Goal: Information Seeking & Learning: Learn about a topic

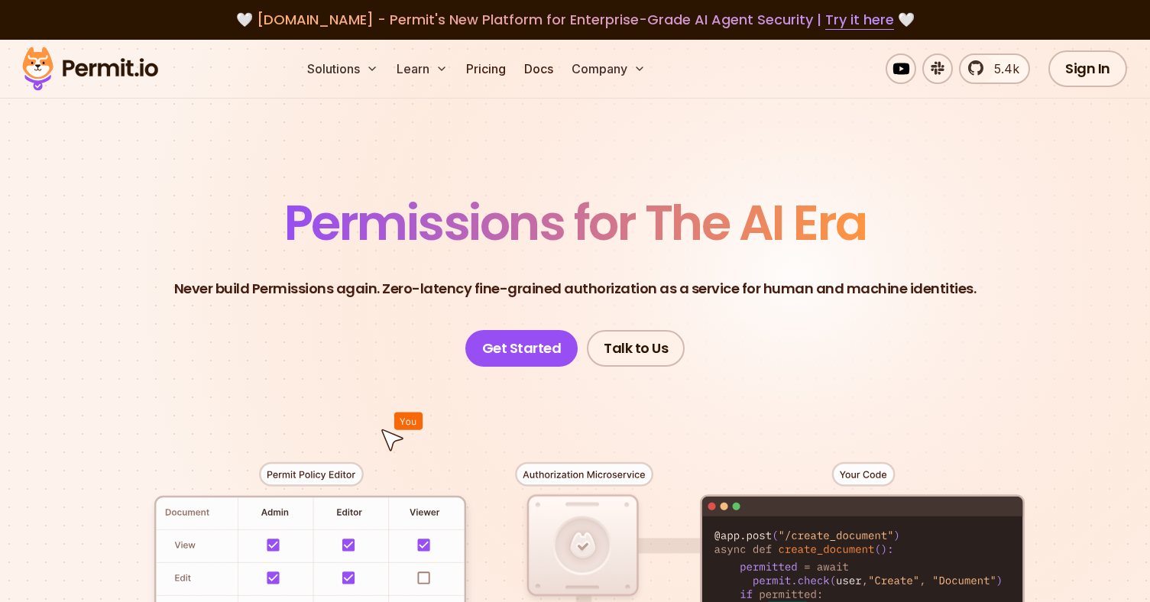
click at [366, 288] on p "Never build Permissions again. Zero-latency fine-grained authorization as a ser…" at bounding box center [575, 288] width 802 height 21
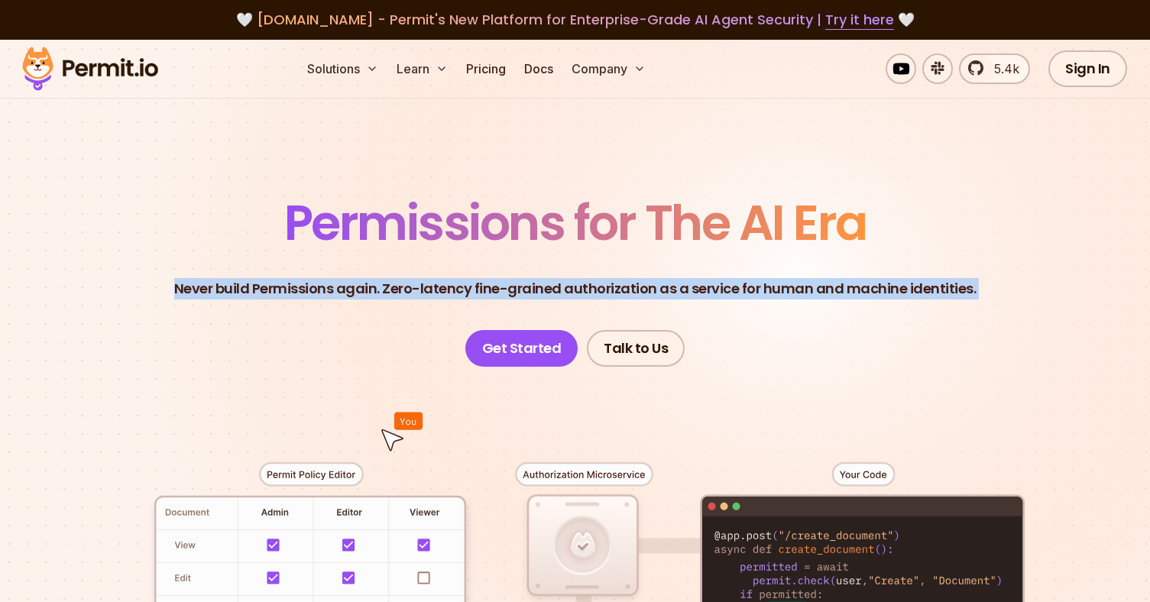
click at [366, 288] on p "Never build Permissions again. Zero-latency fine-grained authorization as a ser…" at bounding box center [575, 288] width 802 height 21
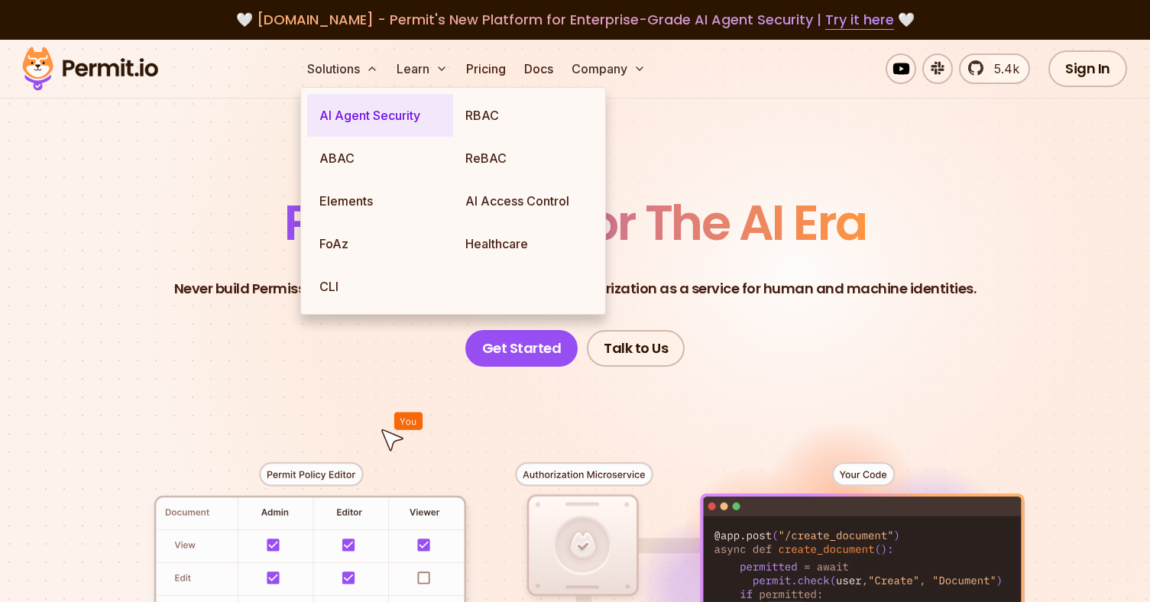
click at [361, 109] on link "AI Agent Security" at bounding box center [380, 115] width 146 height 43
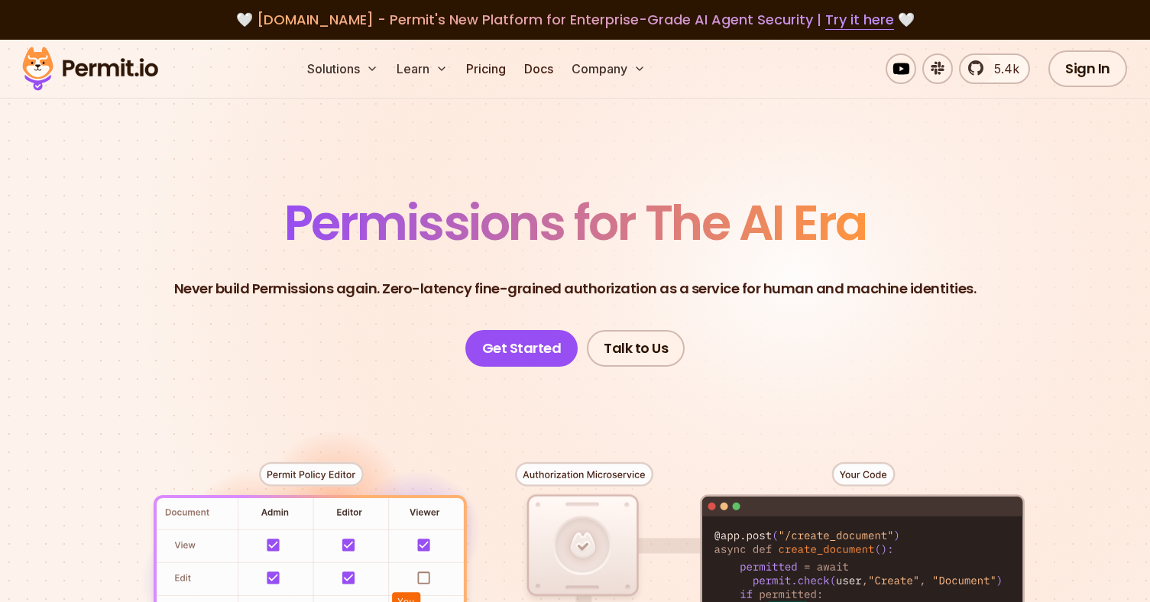
click at [180, 300] on header "Permissions for The AI Era Never build Permissions again. Zero-latency fine-gra…" at bounding box center [576, 283] width 1070 height 168
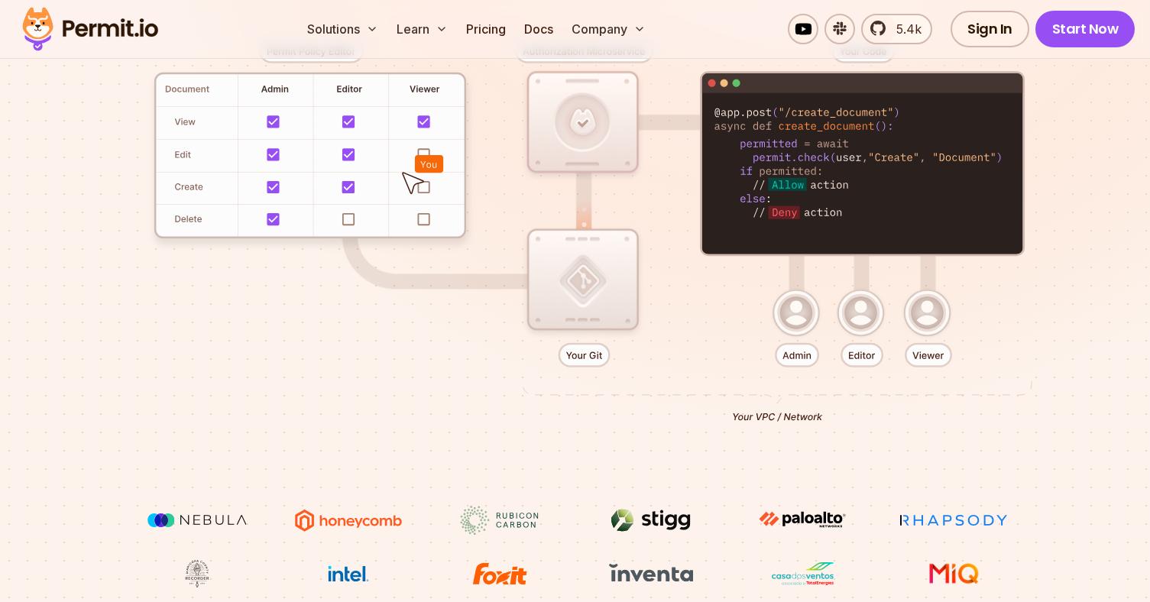
scroll to position [424, 0]
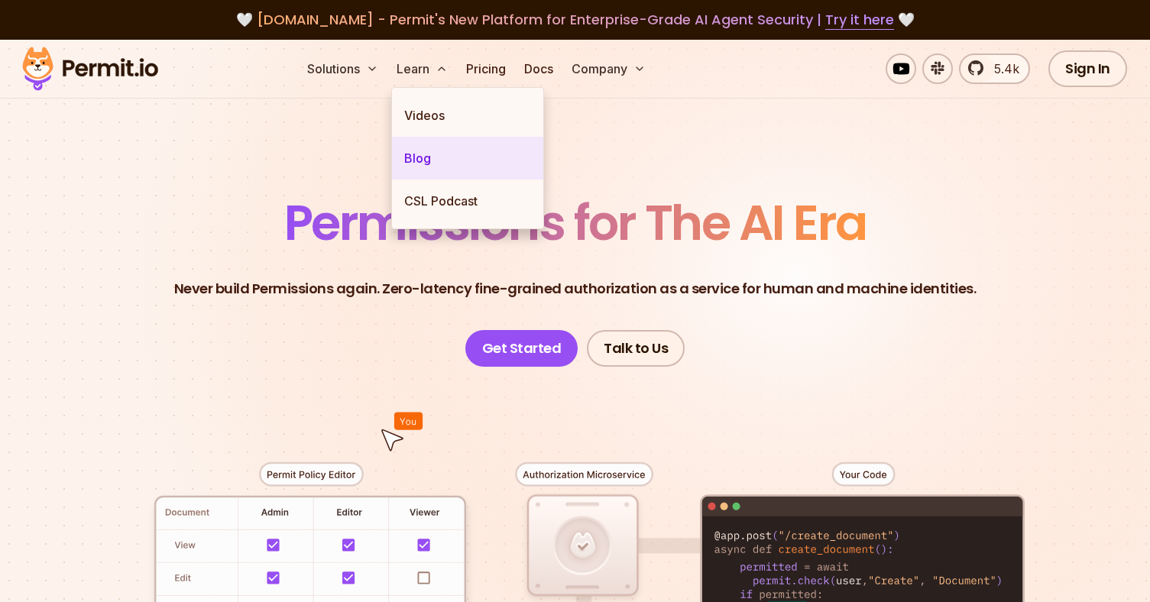
click at [429, 147] on link "Blog" at bounding box center [467, 158] width 151 height 43
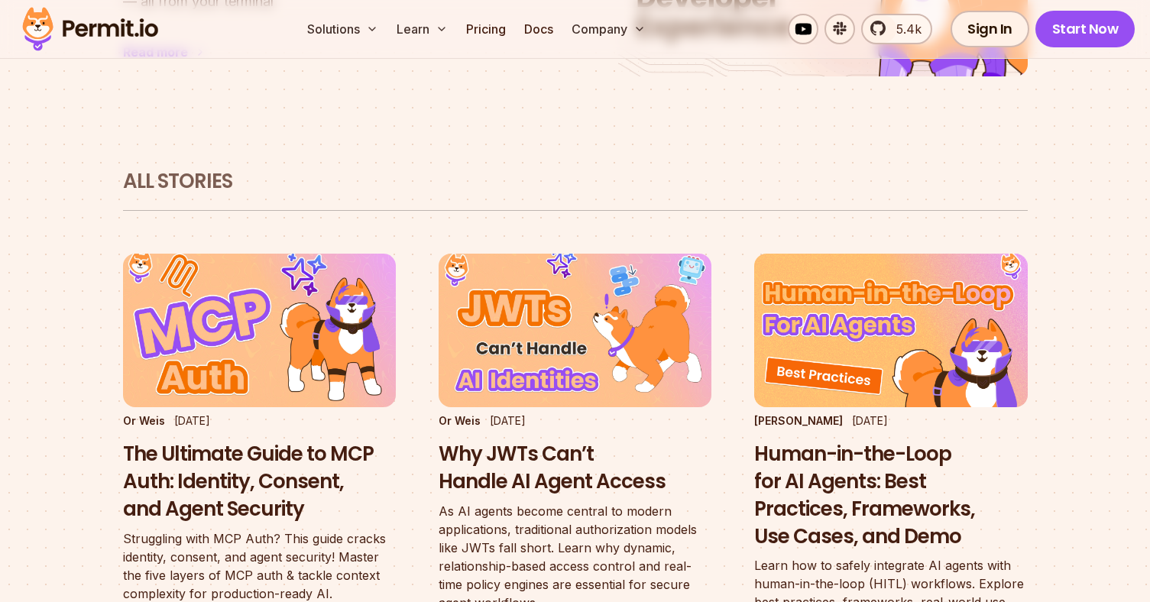
scroll to position [906, 0]
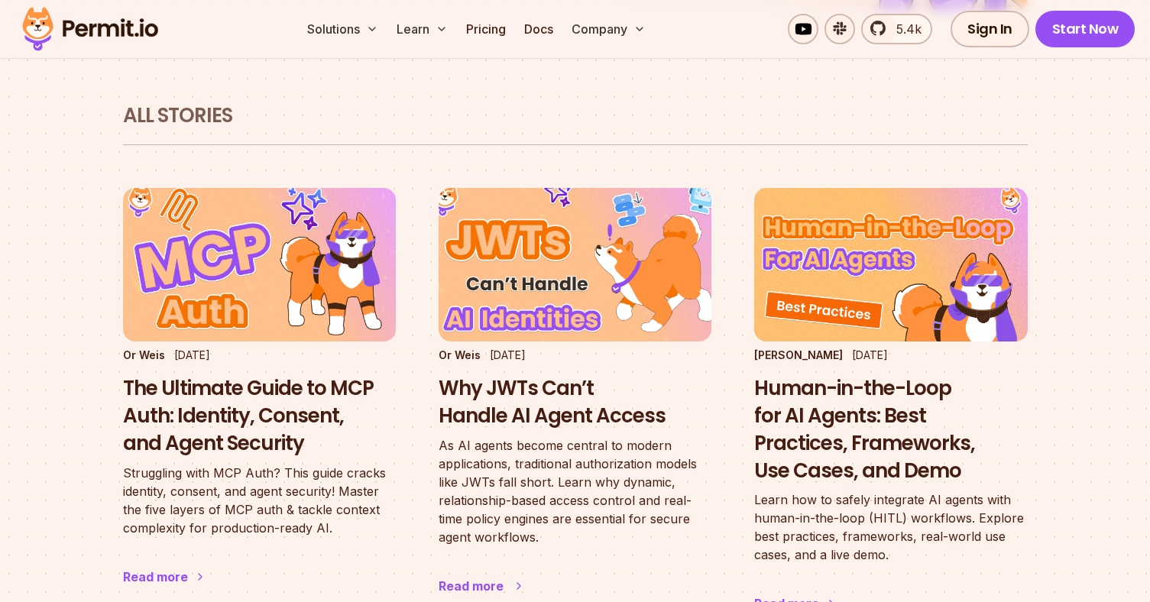
click at [482, 376] on h3 "Why JWTs Can’t Handle AI Agent Access" at bounding box center [575, 402] width 273 height 55
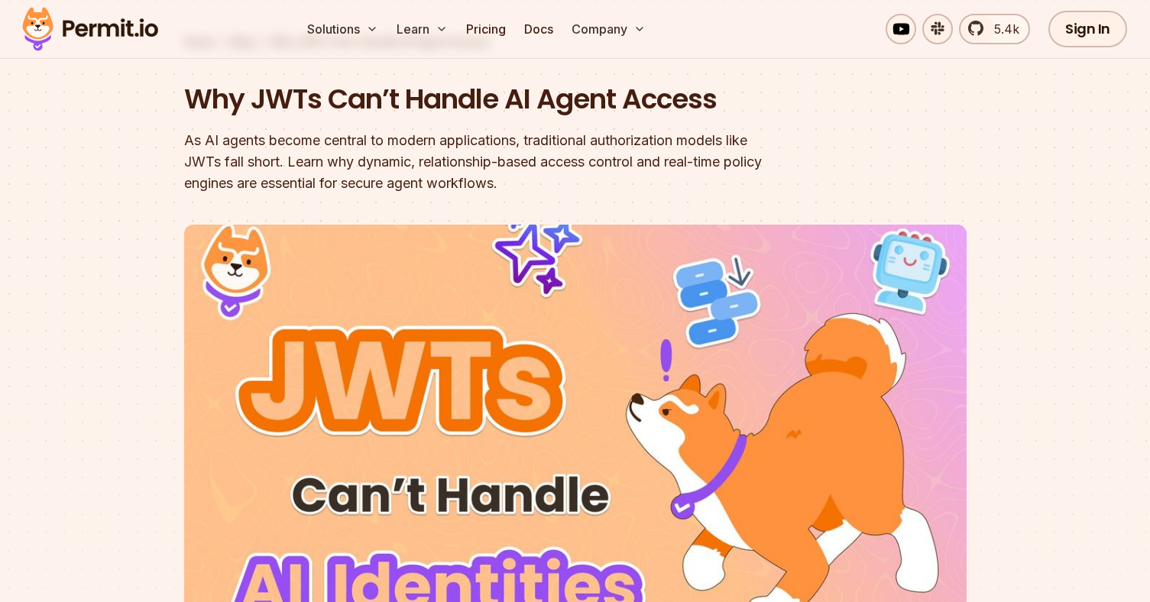
scroll to position [102, 0]
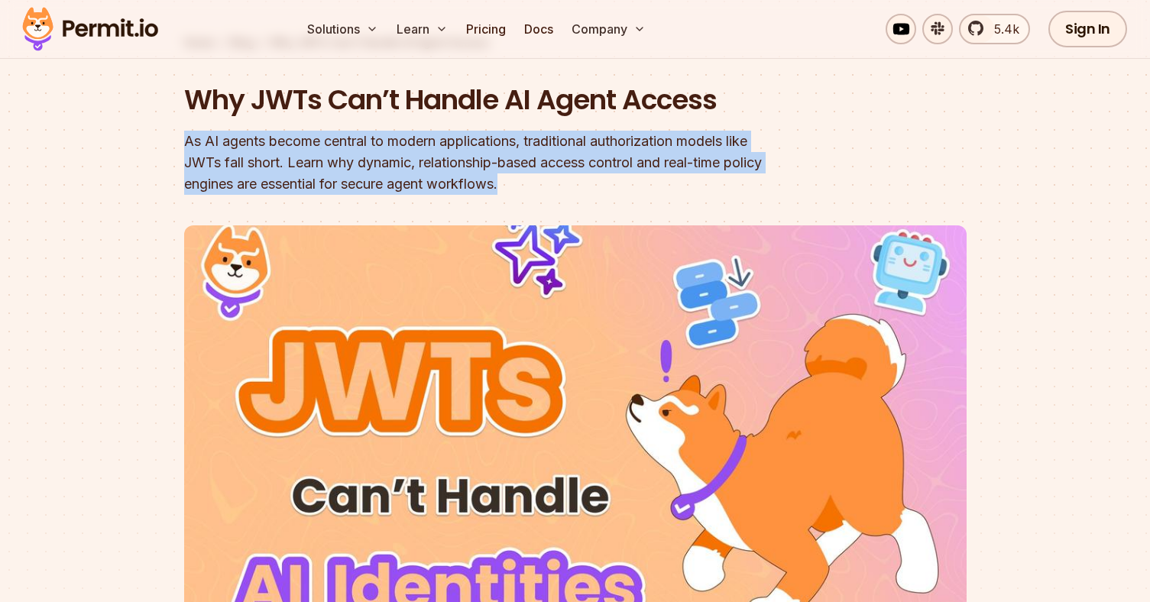
drag, startPoint x: 590, startPoint y: 189, endPoint x: 552, endPoint y: 128, distance: 71.0
click at [552, 128] on div "Why JWTs Can’t Handle AI Agent Access As AI agents become central to modern app…" at bounding box center [477, 138] width 587 height 115
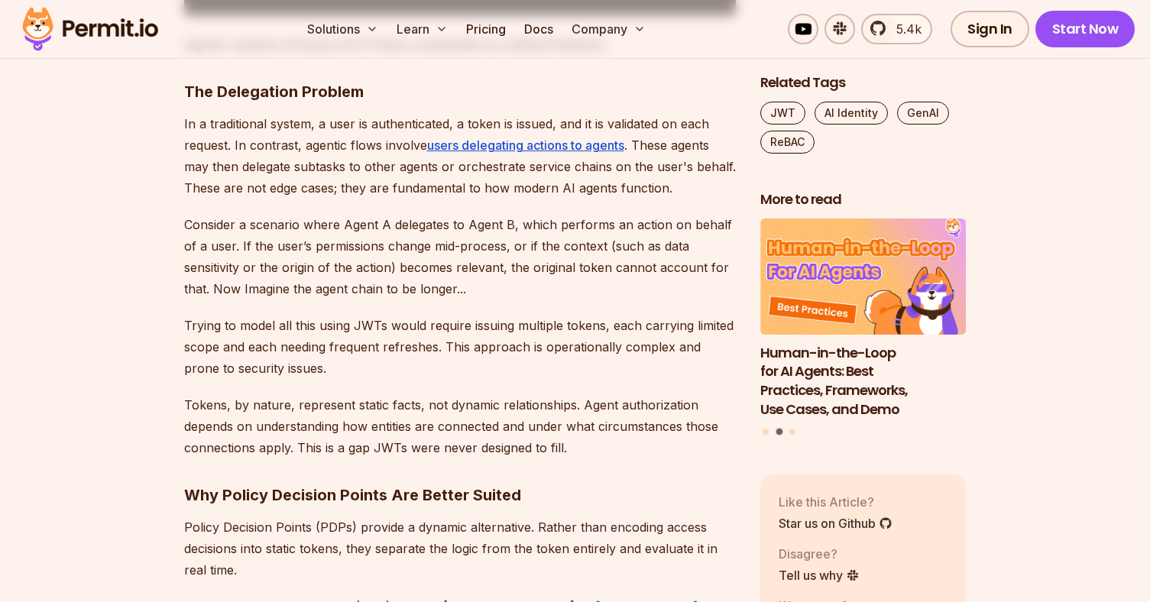
scroll to position [1490, 0]
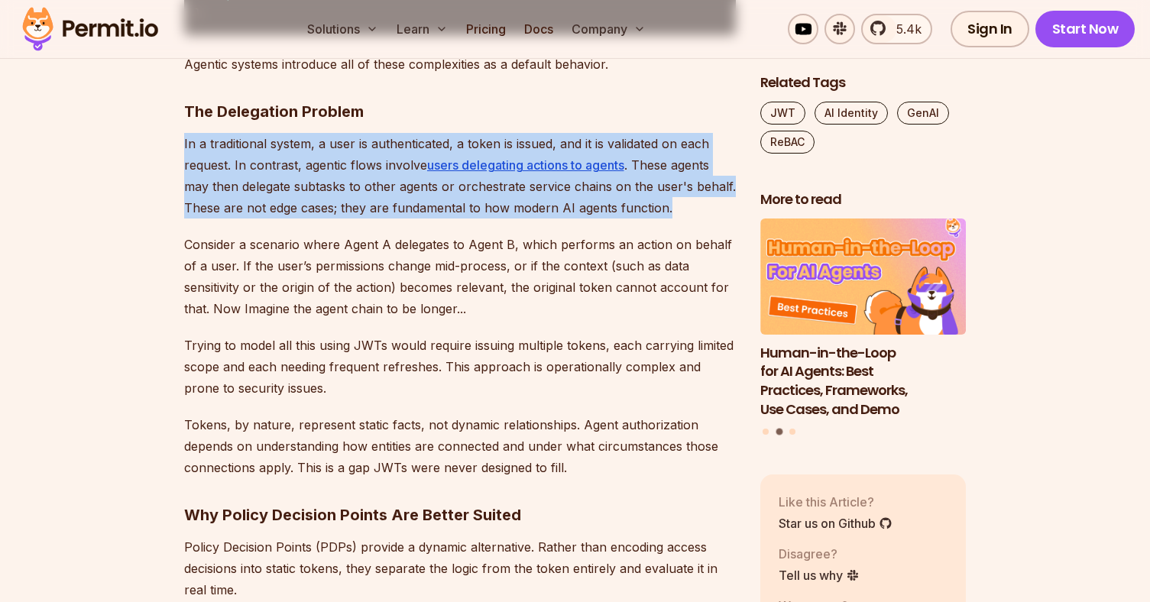
drag, startPoint x: 515, startPoint y: 128, endPoint x: 699, endPoint y: 200, distance: 197.7
click at [699, 200] on p "In a traditional system, a user is authenticated, a token is issued, and it is …" at bounding box center [460, 176] width 552 height 86
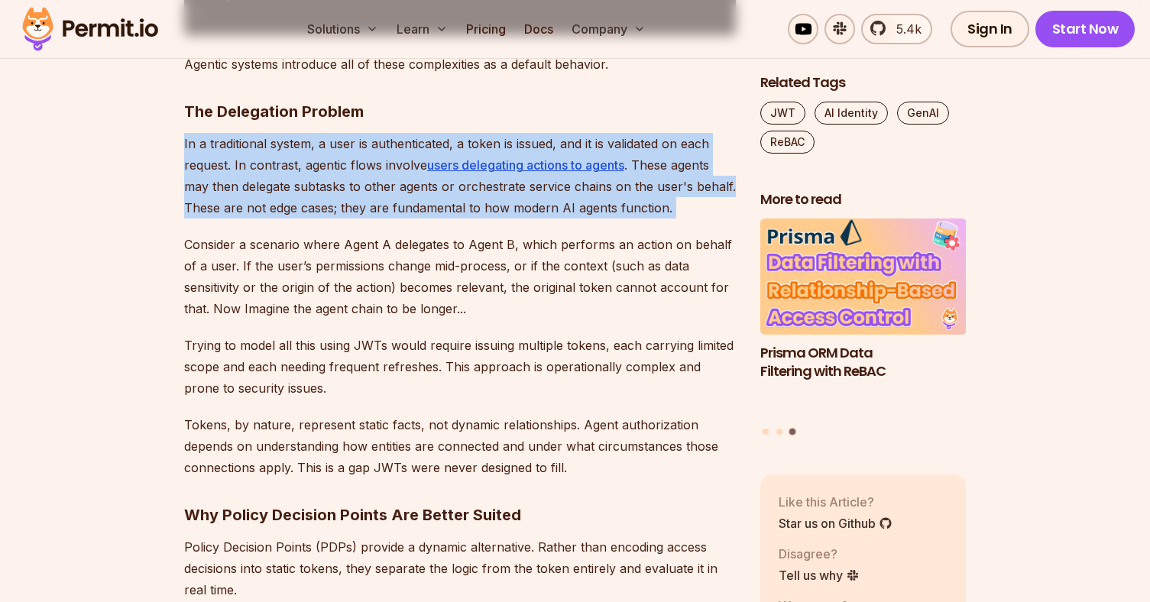
drag, startPoint x: 699, startPoint y: 200, endPoint x: 674, endPoint y: 122, distance: 81.9
click at [674, 122] on h3 "The Delegation Problem" at bounding box center [460, 111] width 552 height 24
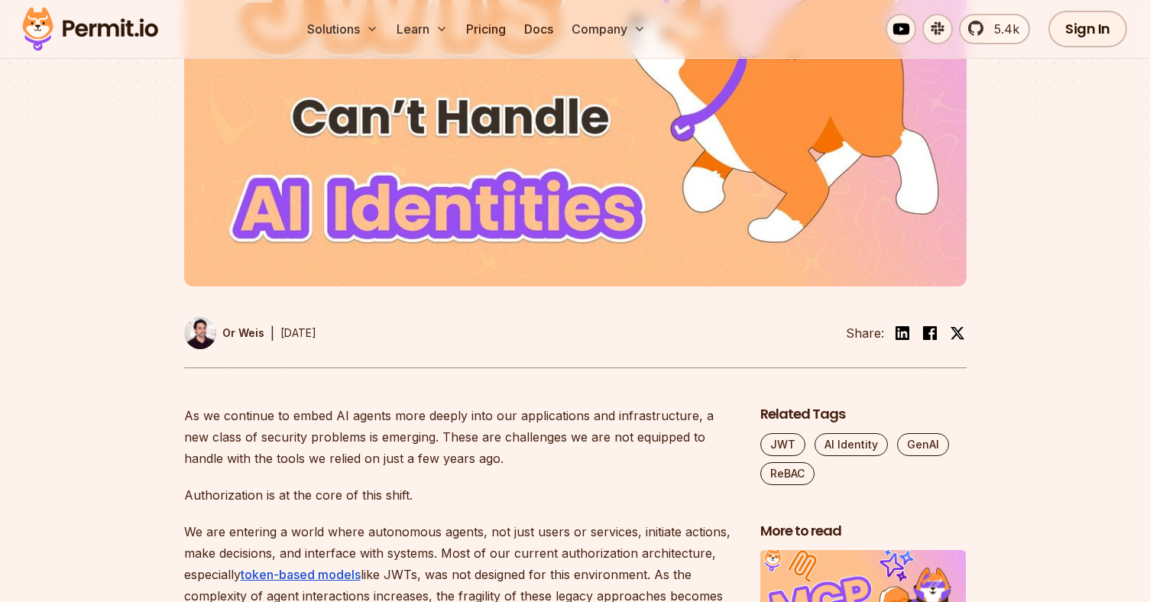
scroll to position [0, 0]
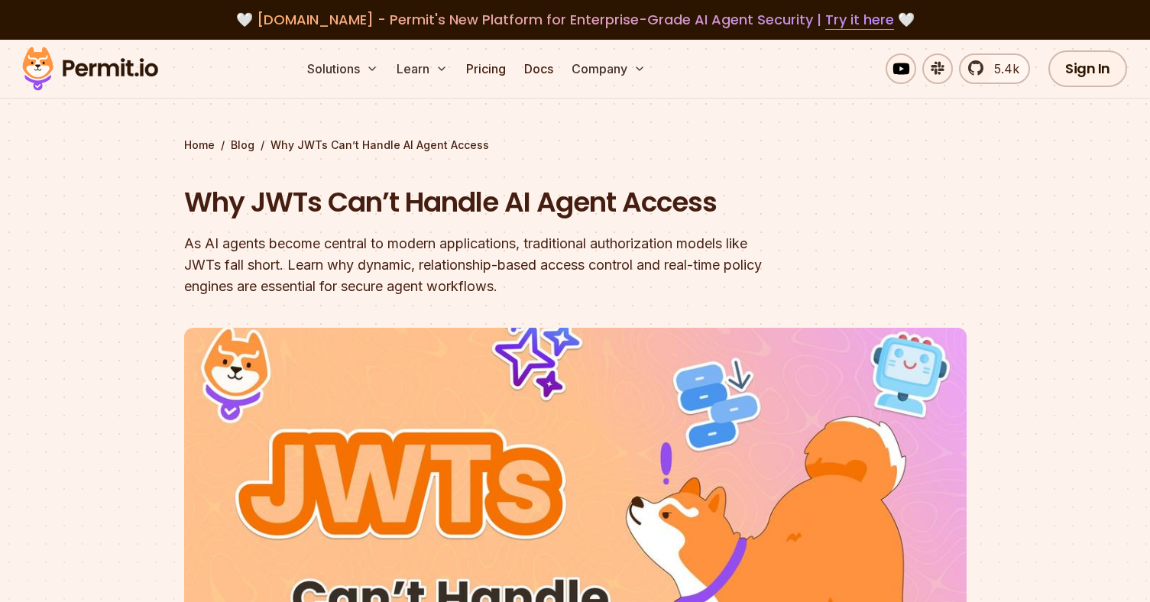
click at [384, 215] on h1 "Why JWTs Can’t Handle AI Agent Access" at bounding box center [477, 202] width 587 height 38
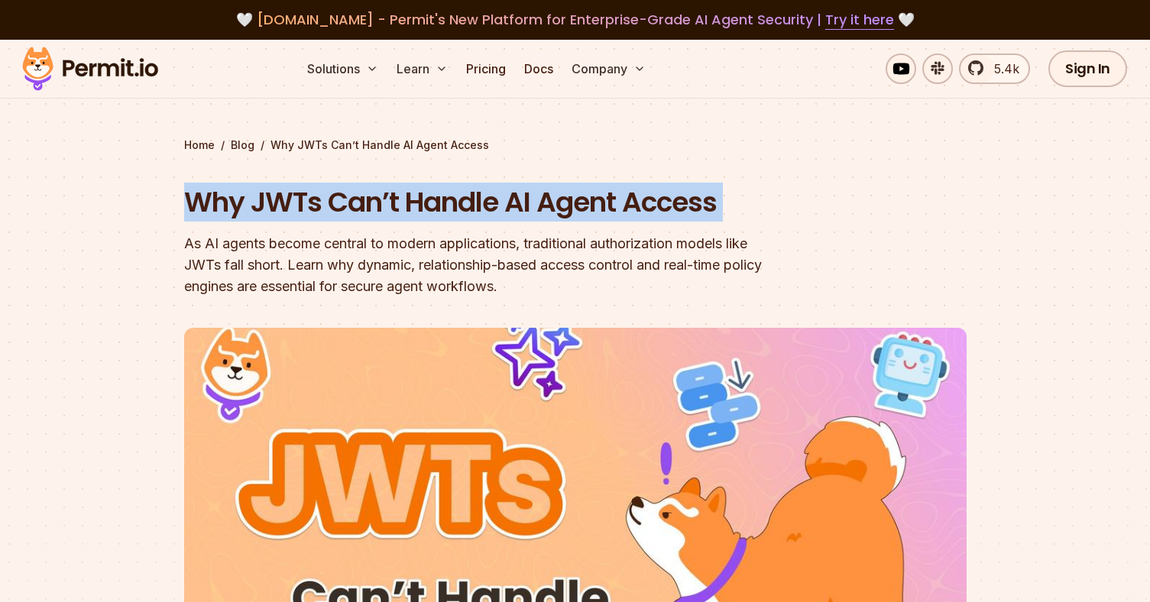
click at [384, 215] on h1 "Why JWTs Can’t Handle AI Agent Access" at bounding box center [477, 202] width 587 height 38
copy h1 "Why JWTs Can’t Handle AI Agent Access"
